Goal: Task Accomplishment & Management: Manage account settings

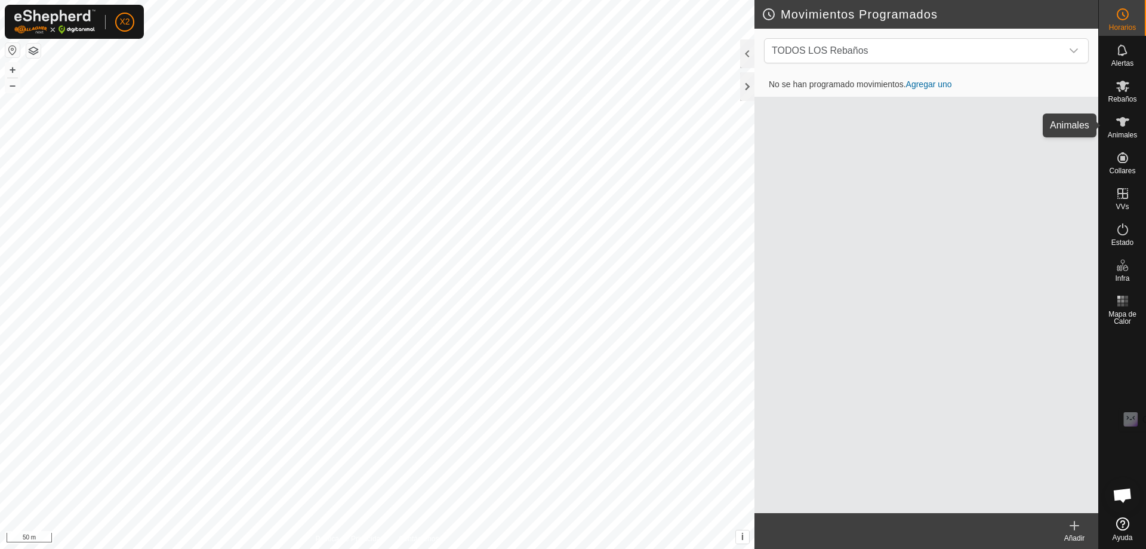
click at [1120, 122] on icon at bounding box center [1122, 122] width 13 height 10
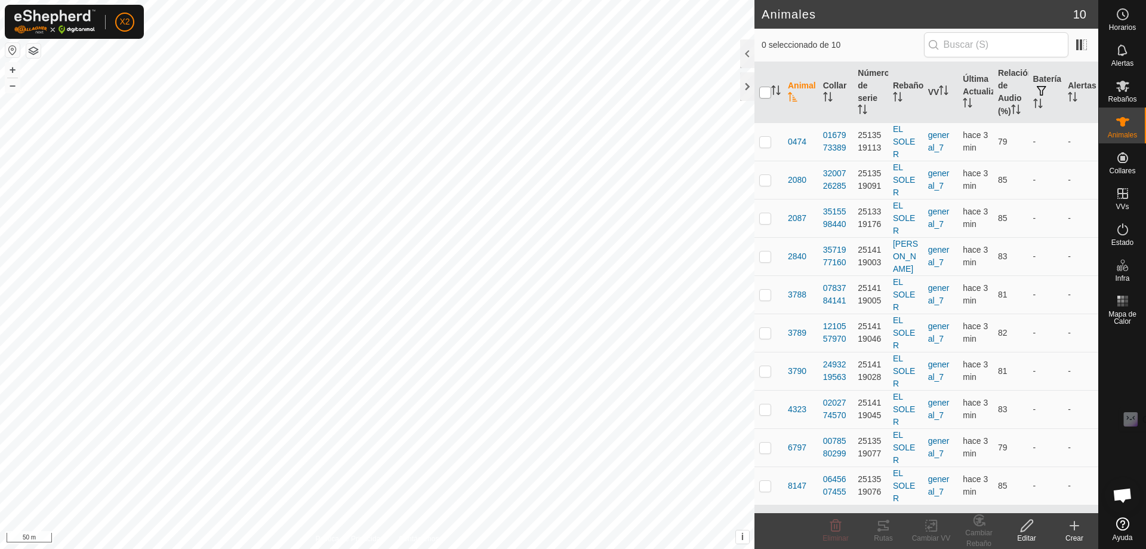
click at [766, 93] on input "checkbox" at bounding box center [765, 93] width 12 height 12
checkbox input "true"
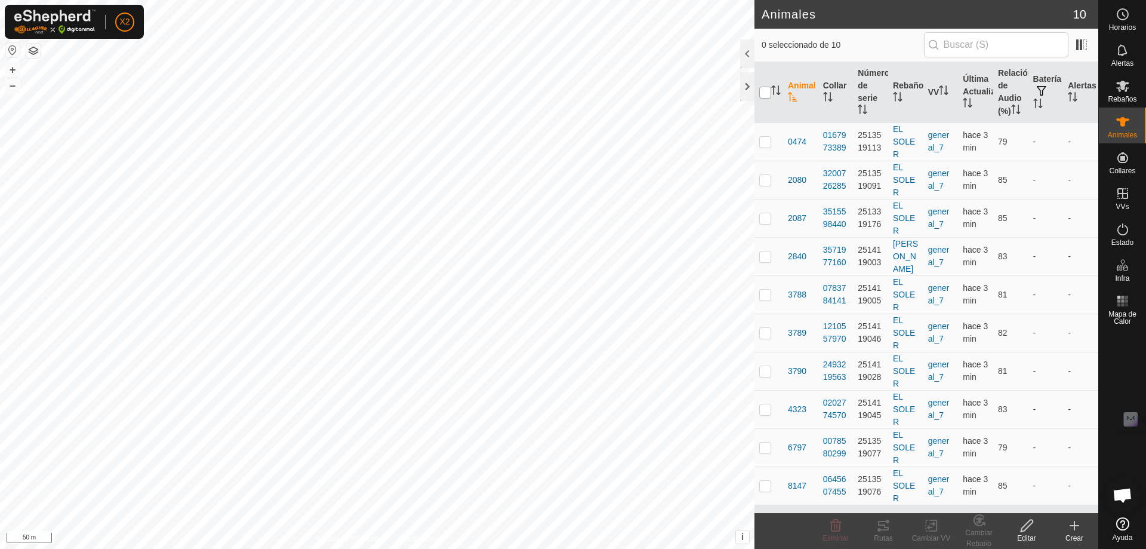
checkbox input "true"
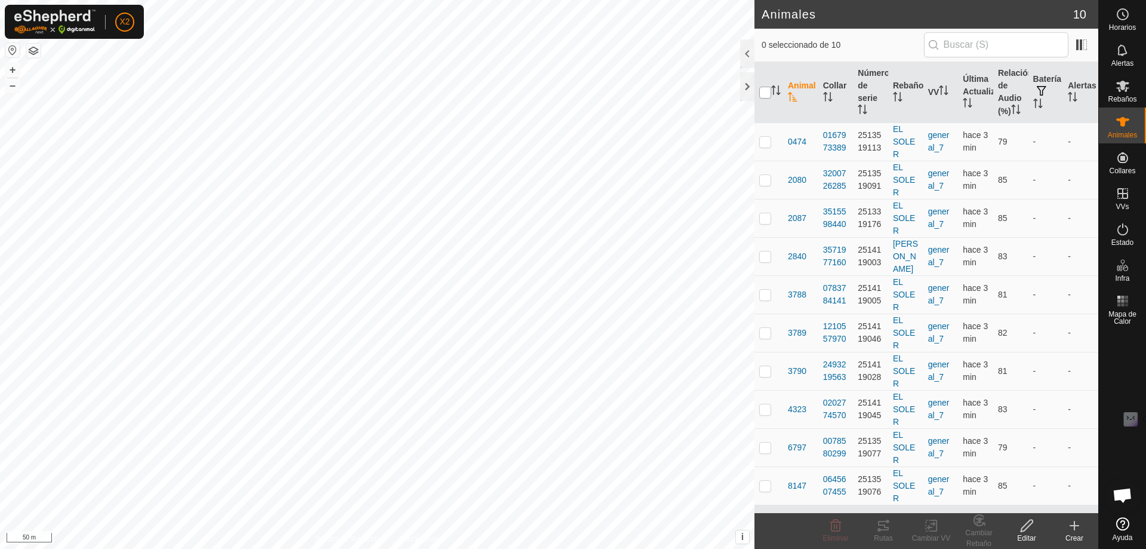
checkbox input "true"
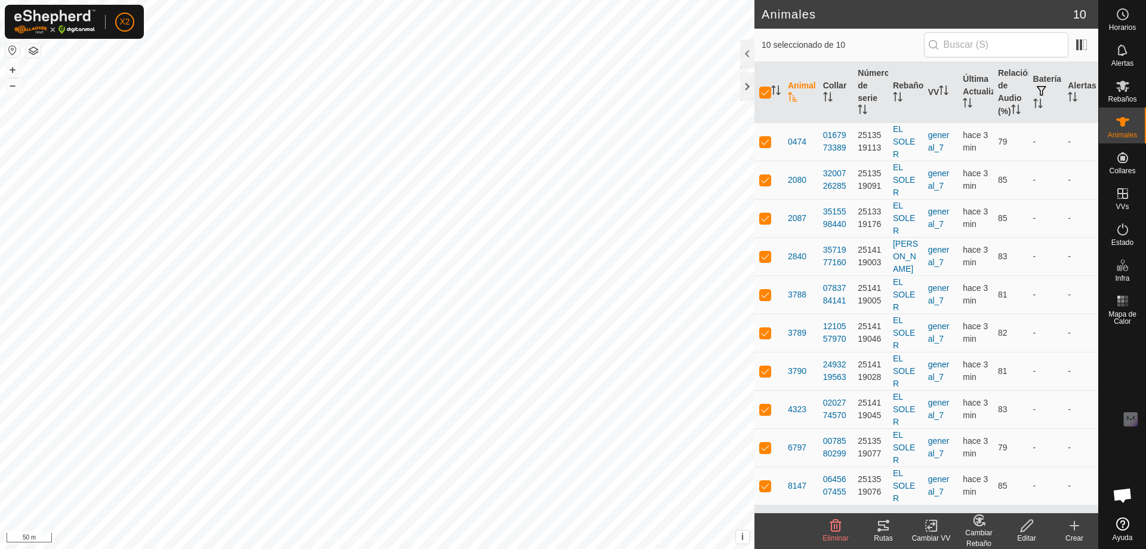
click at [887, 529] on icon at bounding box center [883, 525] width 11 height 10
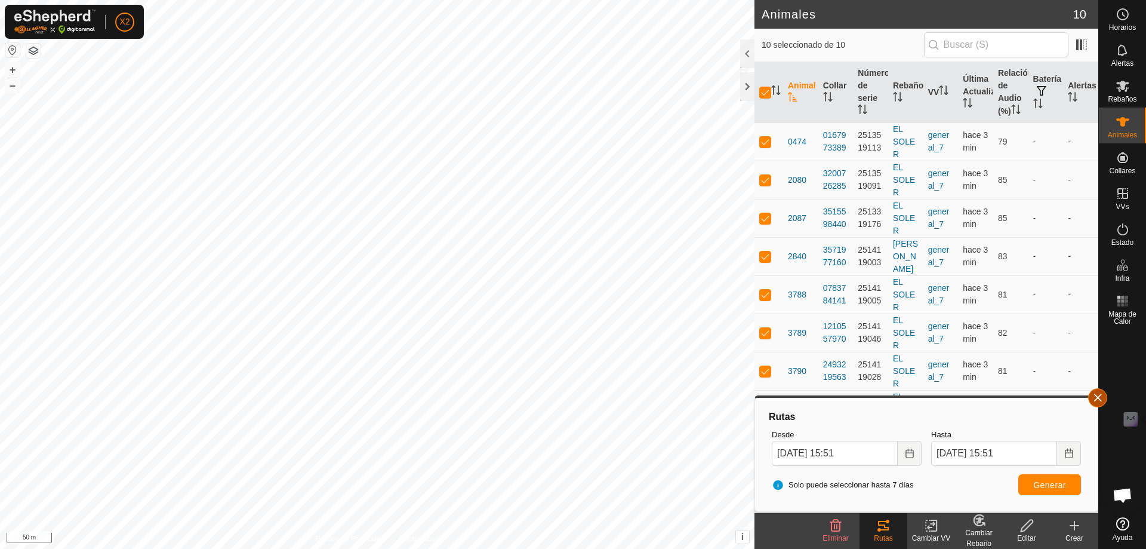
click at [1093, 395] on button "button" at bounding box center [1097, 397] width 19 height 19
